Goal: Information Seeking & Learning: Learn about a topic

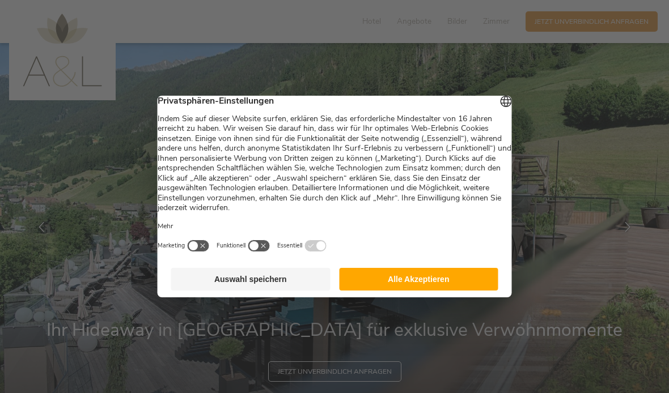
click at [451, 287] on button "Alle Akzeptieren" at bounding box center [418, 279] width 159 height 23
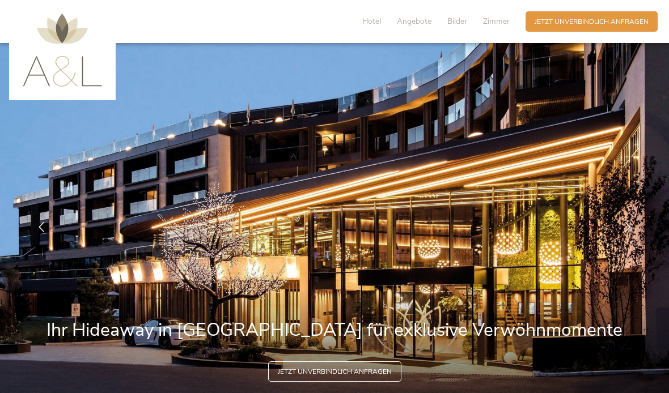
click at [414, 24] on span "Angebote" at bounding box center [414, 21] width 35 height 11
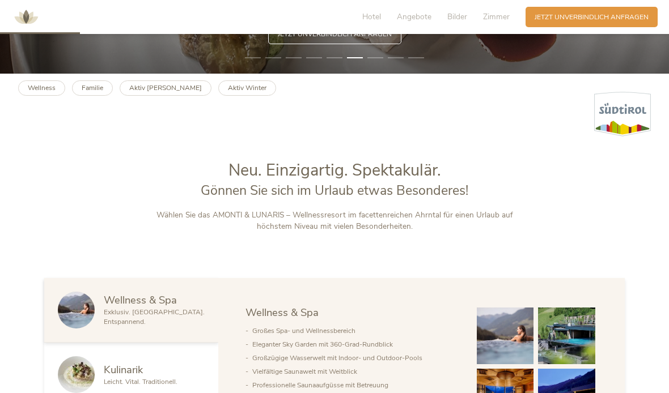
scroll to position [337, 0]
click at [228, 93] on b "Aktiv Winter" at bounding box center [247, 88] width 39 height 9
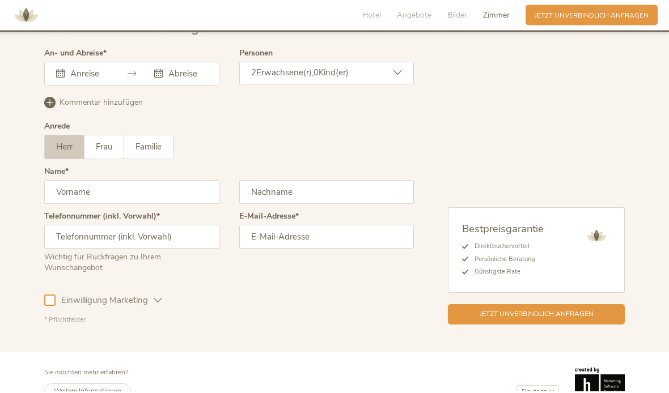
scroll to position [2600, 0]
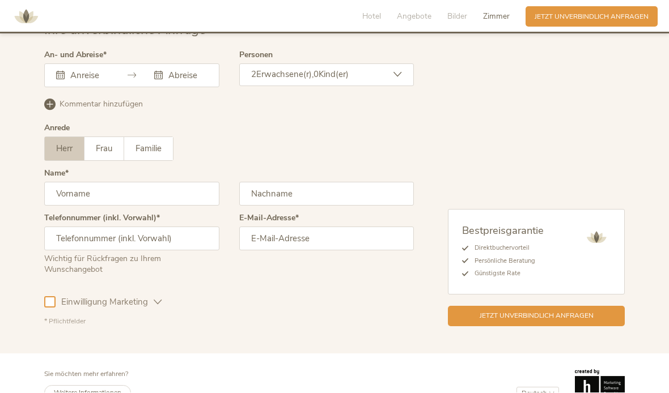
click at [380, 393] on span "Impressum" at bounding box center [371, 397] width 29 height 8
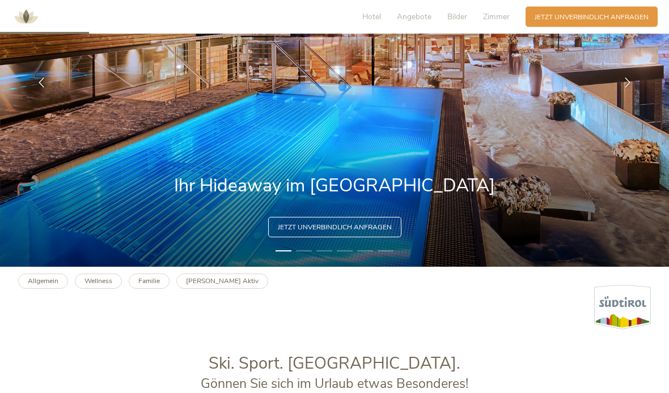
scroll to position [0, 0]
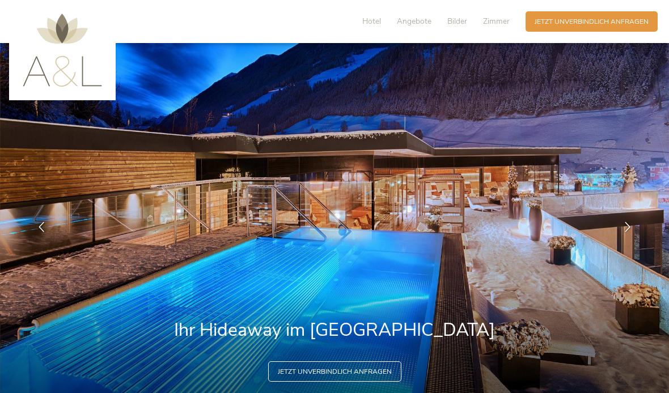
click at [380, 20] on span "Hotel" at bounding box center [371, 21] width 19 height 11
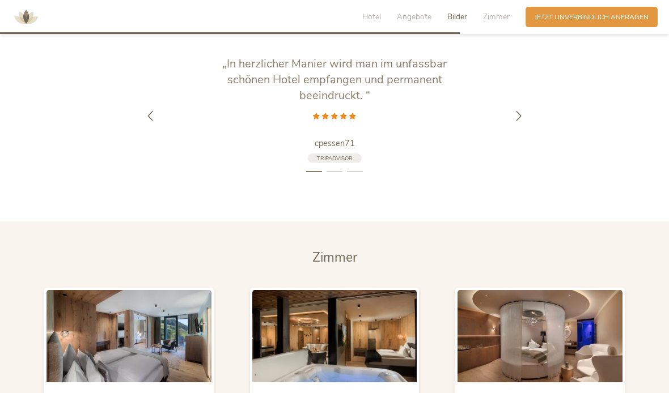
scroll to position [1791, 0]
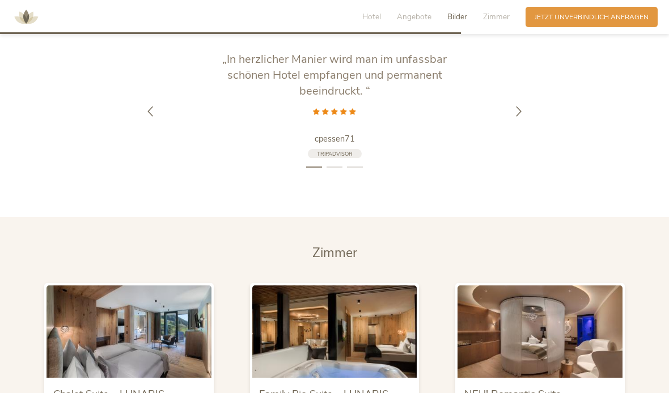
click at [508, 15] on span "Zimmer" at bounding box center [496, 16] width 27 height 11
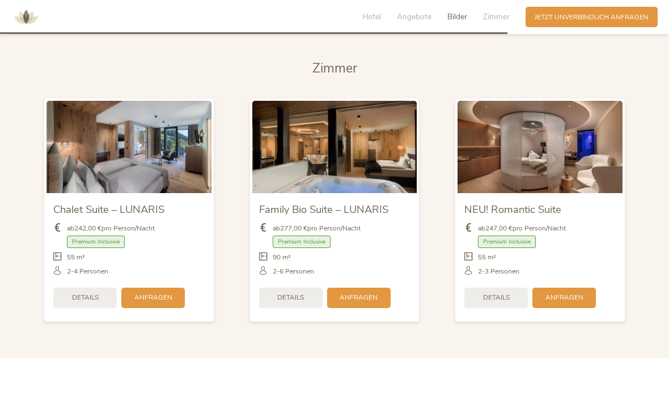
scroll to position [1982, 0]
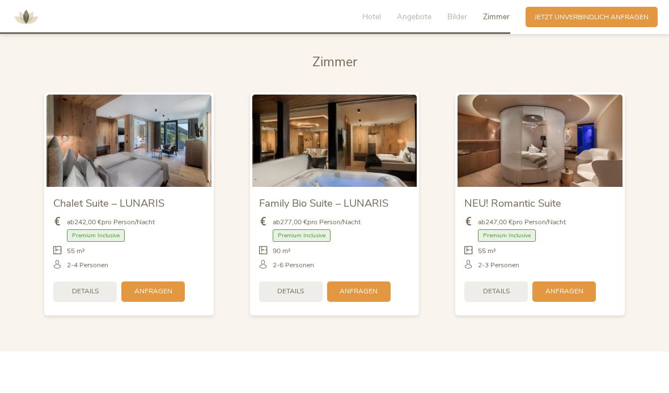
click at [505, 296] on span "Details" at bounding box center [496, 292] width 27 height 10
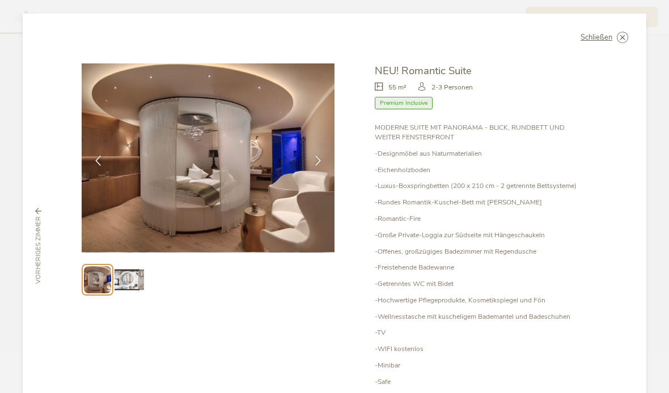
click at [124, 285] on img at bounding box center [128, 279] width 29 height 29
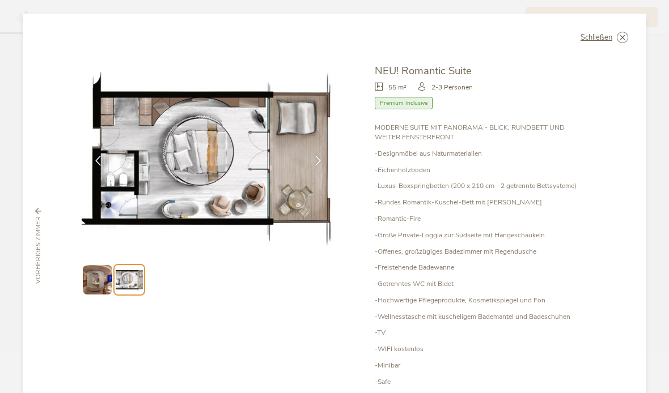
click at [91, 282] on img at bounding box center [97, 279] width 29 height 29
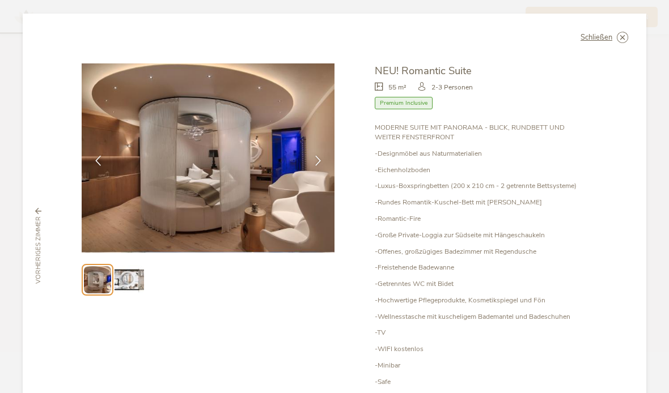
scroll to position [0, 0]
click at [0, 0] on icon at bounding box center [0, 0] width 0 height 0
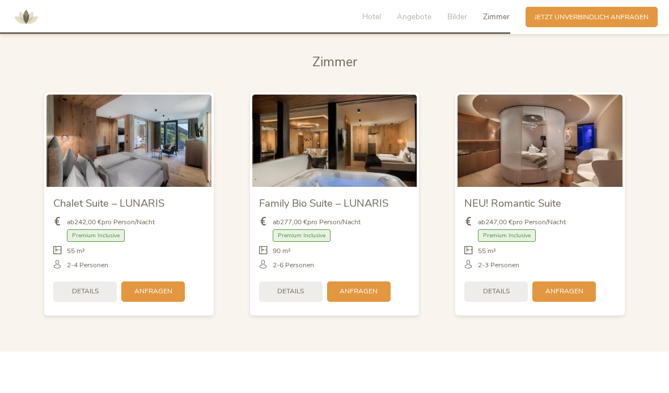
click at [95, 296] on span "Details" at bounding box center [85, 292] width 27 height 10
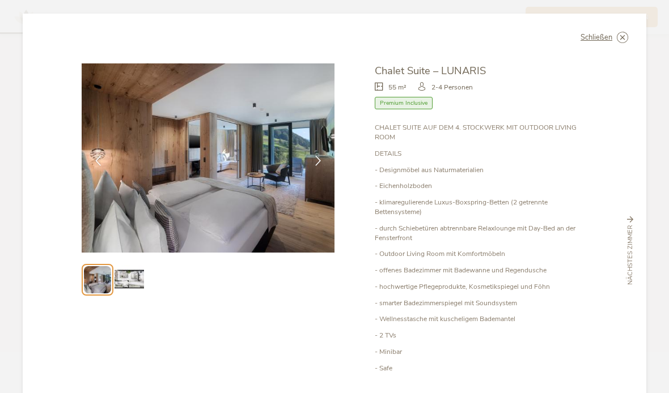
click at [0, 0] on icon at bounding box center [0, 0] width 0 height 0
